Goal: Information Seeking & Learning: Find specific fact

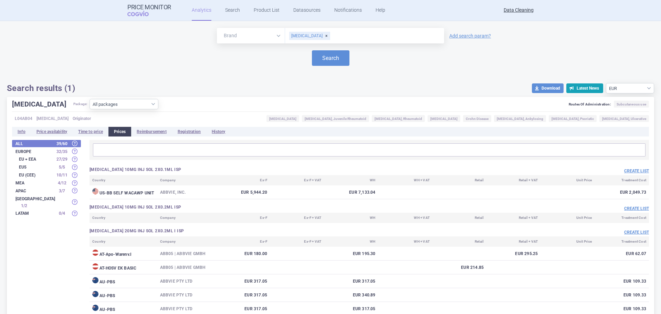
select select "EUR"
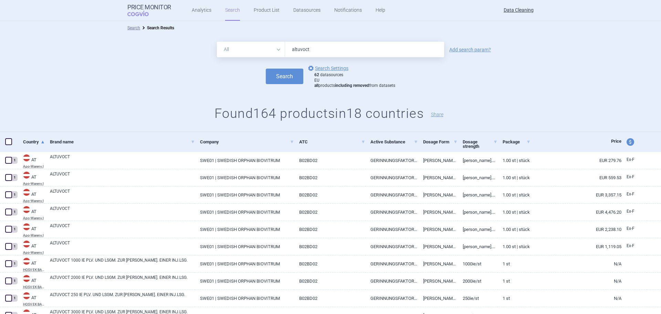
click at [322, 44] on input "altuvoct" at bounding box center [364, 49] width 159 height 15
type input "aucatzyl"
click at [266, 68] on button "Search" at bounding box center [285, 75] width 38 height 15
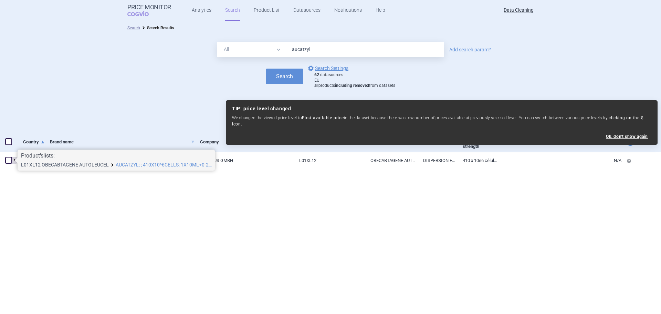
click at [50, 166] on link "L01XL12 OBECABTAGENE AUTOLEUCEL" at bounding box center [65, 164] width 88 height 5
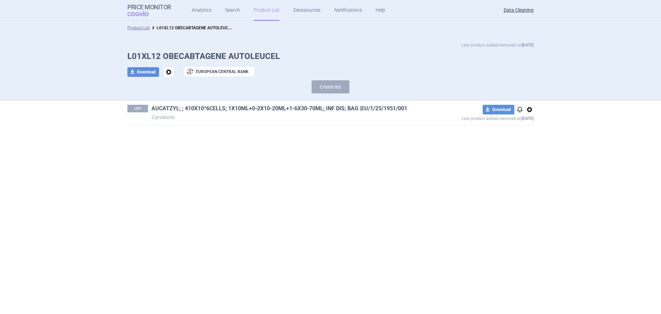
click at [184, 110] on link "AUCATZYL; ; 410X10^6CELLS; 1X10ML+0-2X10-20ML+1-6X30-70ML; INF DIS; BAG |EU/1/2…" at bounding box center [279, 109] width 256 height 8
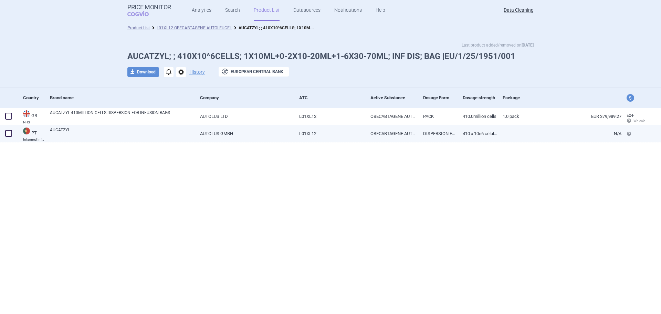
click at [10, 131] on span at bounding box center [8, 133] width 7 height 7
checkbox input "true"
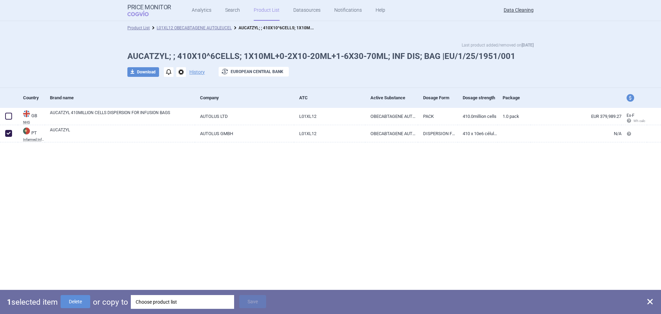
click at [147, 301] on div "Choose product list" at bounding box center [183, 302] width 94 height 14
drag, startPoint x: 210, startPoint y: 54, endPoint x: 204, endPoint y: 54, distance: 5.5
click at [204, 54] on h1 "AUCATZYL; ; 410X10^6CELLS; 1X10ML+0-2X10-20ML+1-6X30-70ML; INF DIS; BAG |EU/1/2…" at bounding box center [330, 56] width 406 height 10
copy h1 "^"
click at [180, 300] on div "Choose product list" at bounding box center [183, 302] width 94 height 14
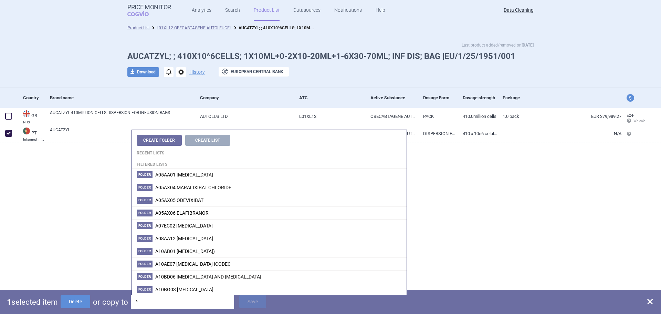
click at [137, 300] on input "^" at bounding box center [182, 302] width 103 height 14
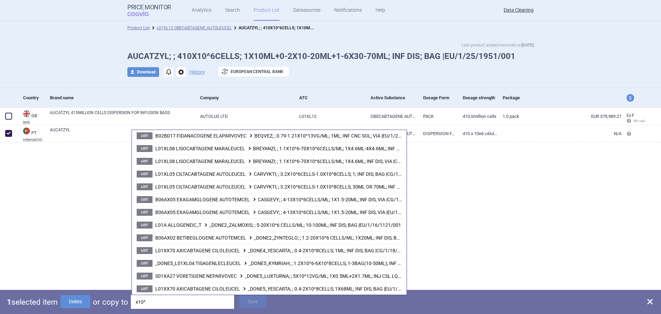
scroll to position [103, 0]
type input "x10^"
